Goal: Information Seeking & Learning: Learn about a topic

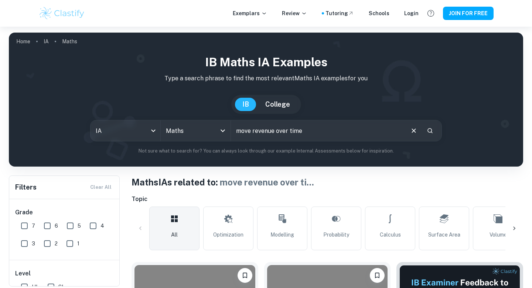
click at [248, 130] on input "move revenue over time" at bounding box center [317, 130] width 173 height 21
click at [250, 132] on input "movee revenue over time" at bounding box center [317, 130] width 173 height 21
type input "movie revenue over time"
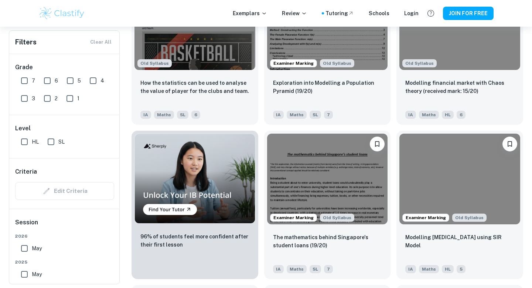
scroll to position [440, 0]
